Goal: Task Accomplishment & Management: Use online tool/utility

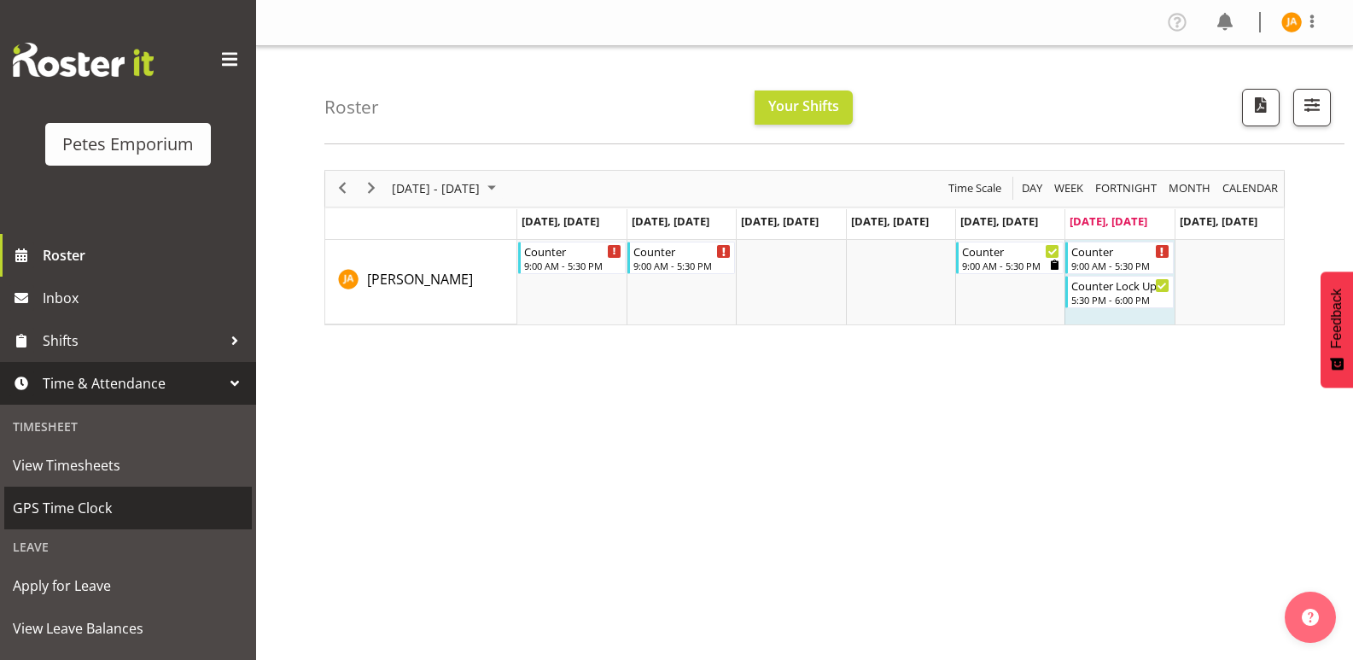
click at [117, 504] on span "GPS Time Clock" at bounding box center [128, 508] width 230 height 26
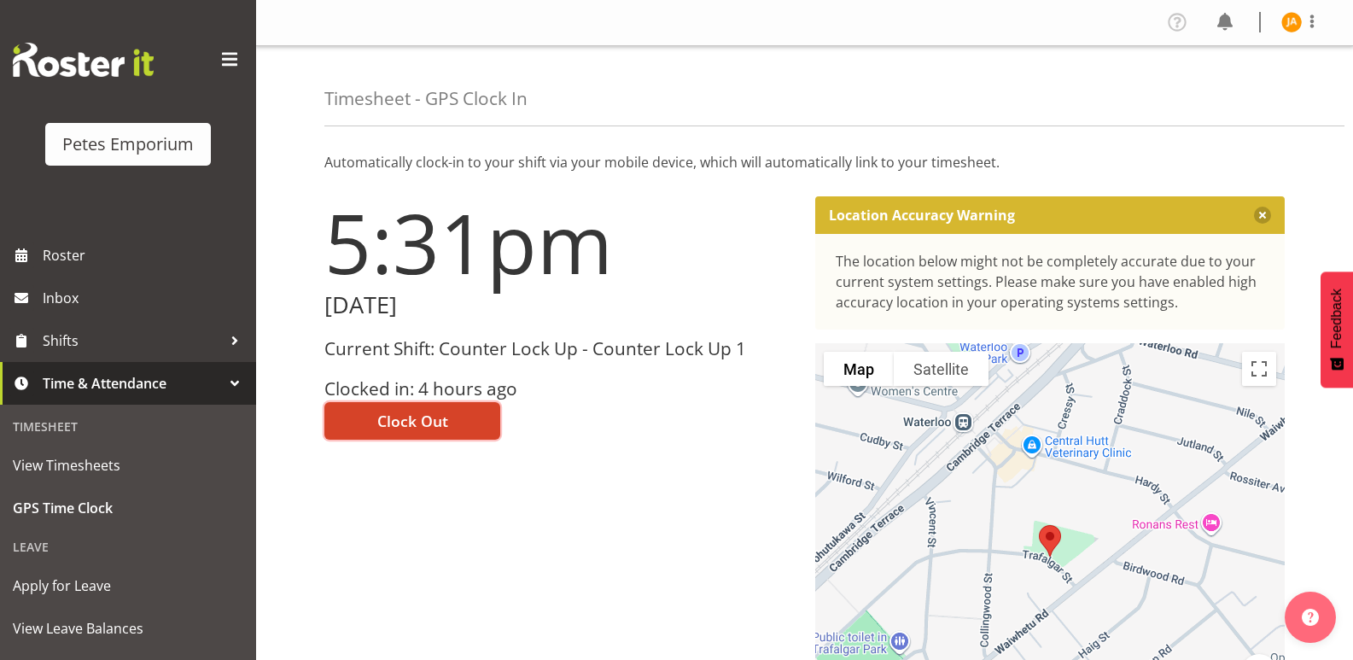
click at [445, 418] on span "Clock Out" at bounding box center [412, 421] width 71 height 22
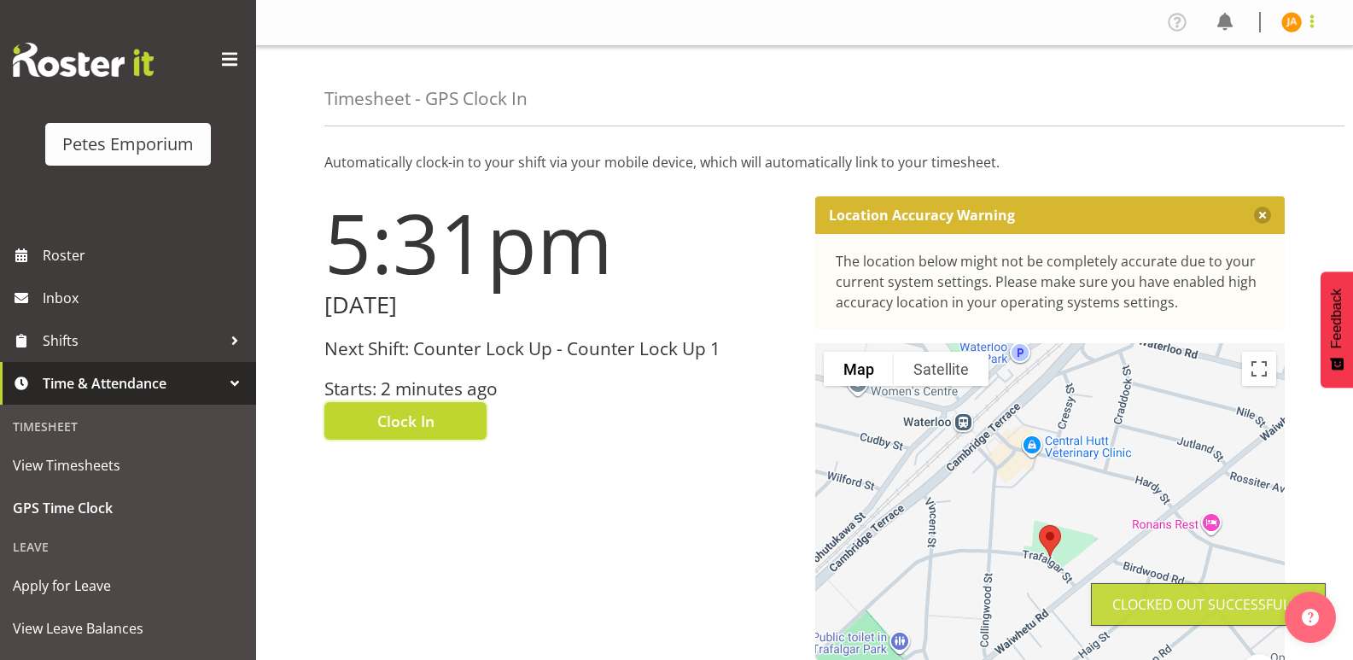
click at [1306, 19] on span at bounding box center [1312, 21] width 20 height 20
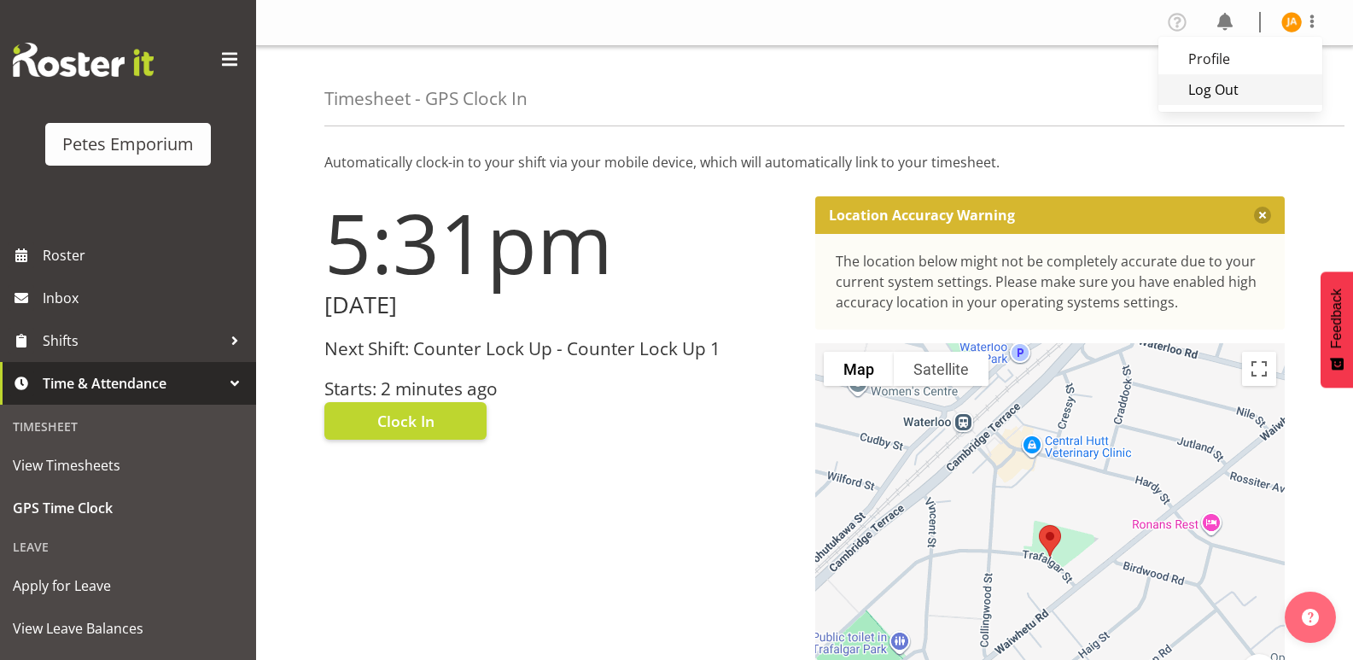
click at [1233, 84] on link "Log Out" at bounding box center [1240, 89] width 164 height 31
